Goal: Information Seeking & Learning: Learn about a topic

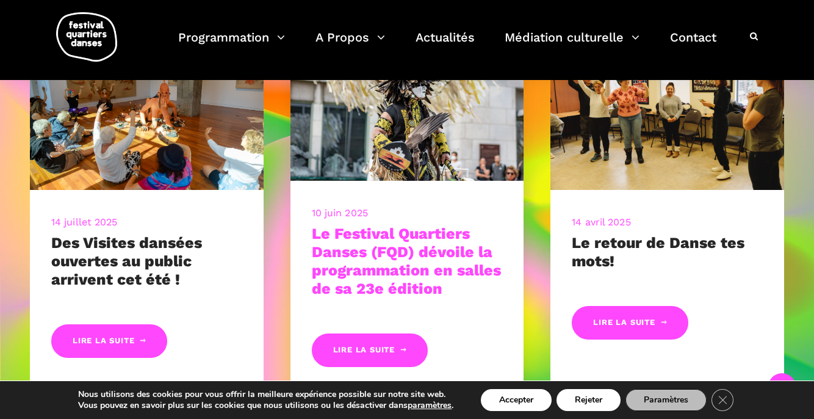
scroll to position [496, 0]
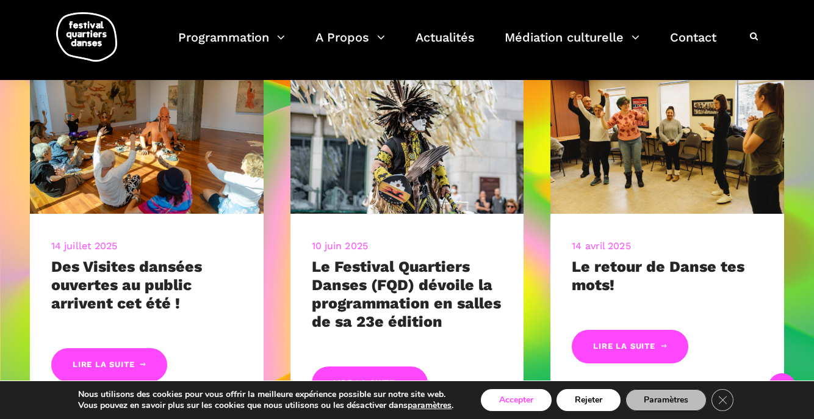
click at [507, 397] on button "Accepter" at bounding box center [516, 400] width 71 height 22
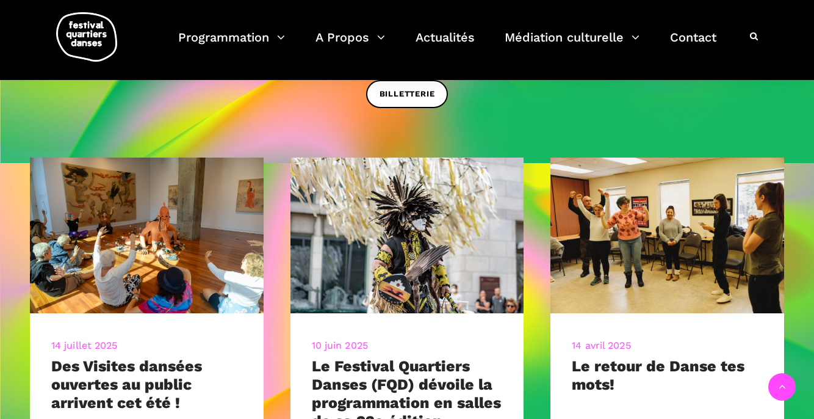
scroll to position [378, 0]
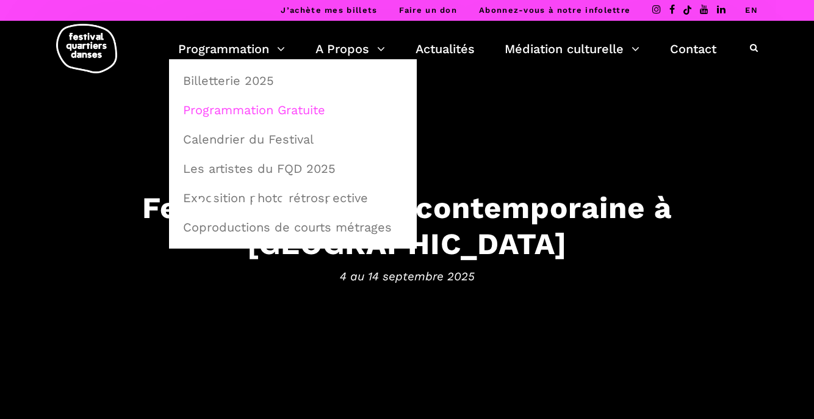
click at [250, 102] on link "Programmation Gratuite" at bounding box center [293, 110] width 234 height 28
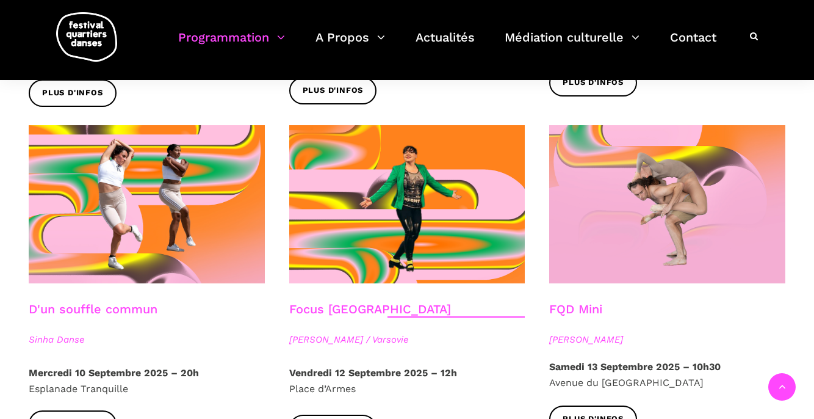
scroll to position [1323, 0]
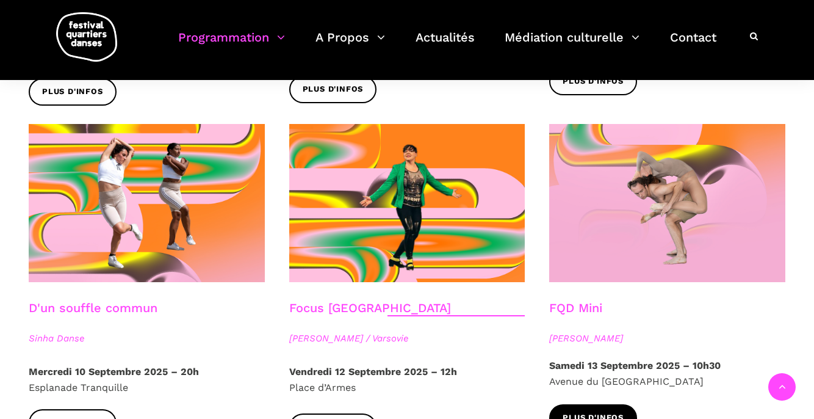
click at [591, 411] on span "Plus d'infos" at bounding box center [593, 417] width 61 height 13
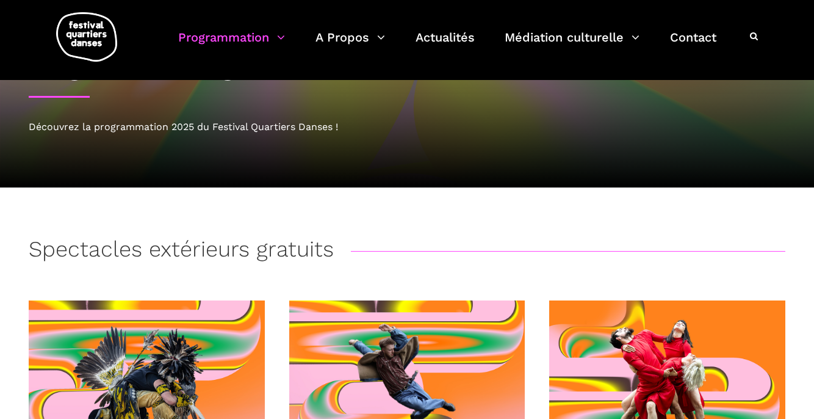
scroll to position [0, 0]
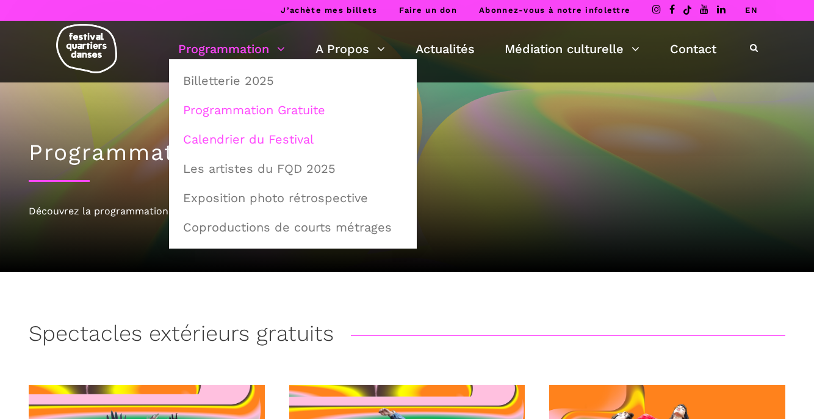
click at [242, 136] on link "Calendrier du Festival" at bounding box center [293, 139] width 234 height 28
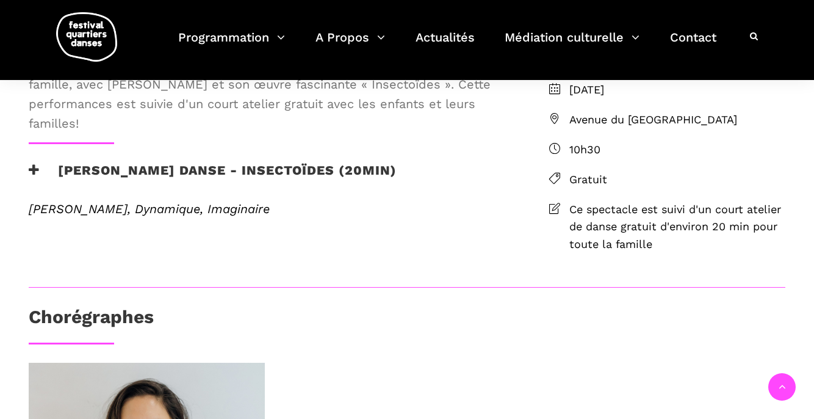
scroll to position [346, 0]
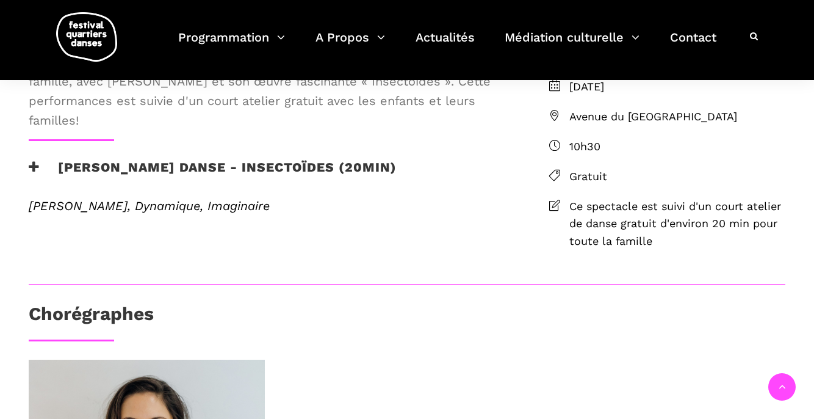
click at [532, 339] on div "Chorégraphes" at bounding box center [406, 321] width 781 height 37
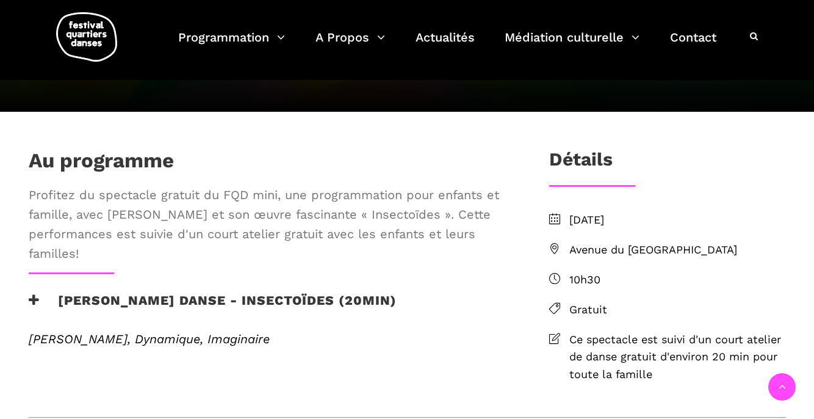
scroll to position [215, 0]
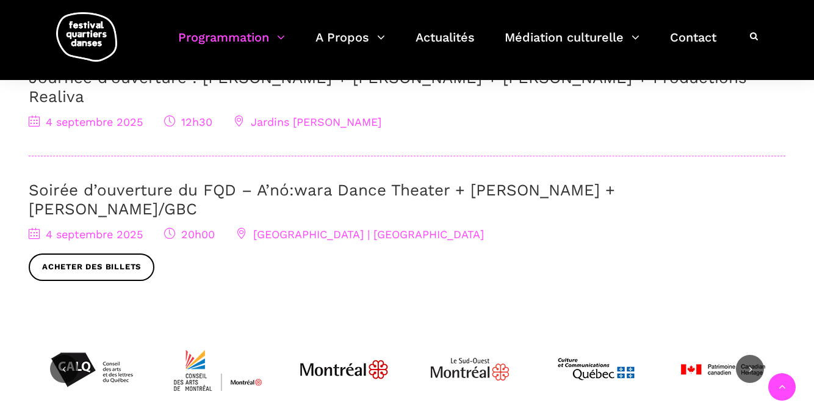
scroll to position [457, 0]
